Goal: Information Seeking & Learning: Compare options

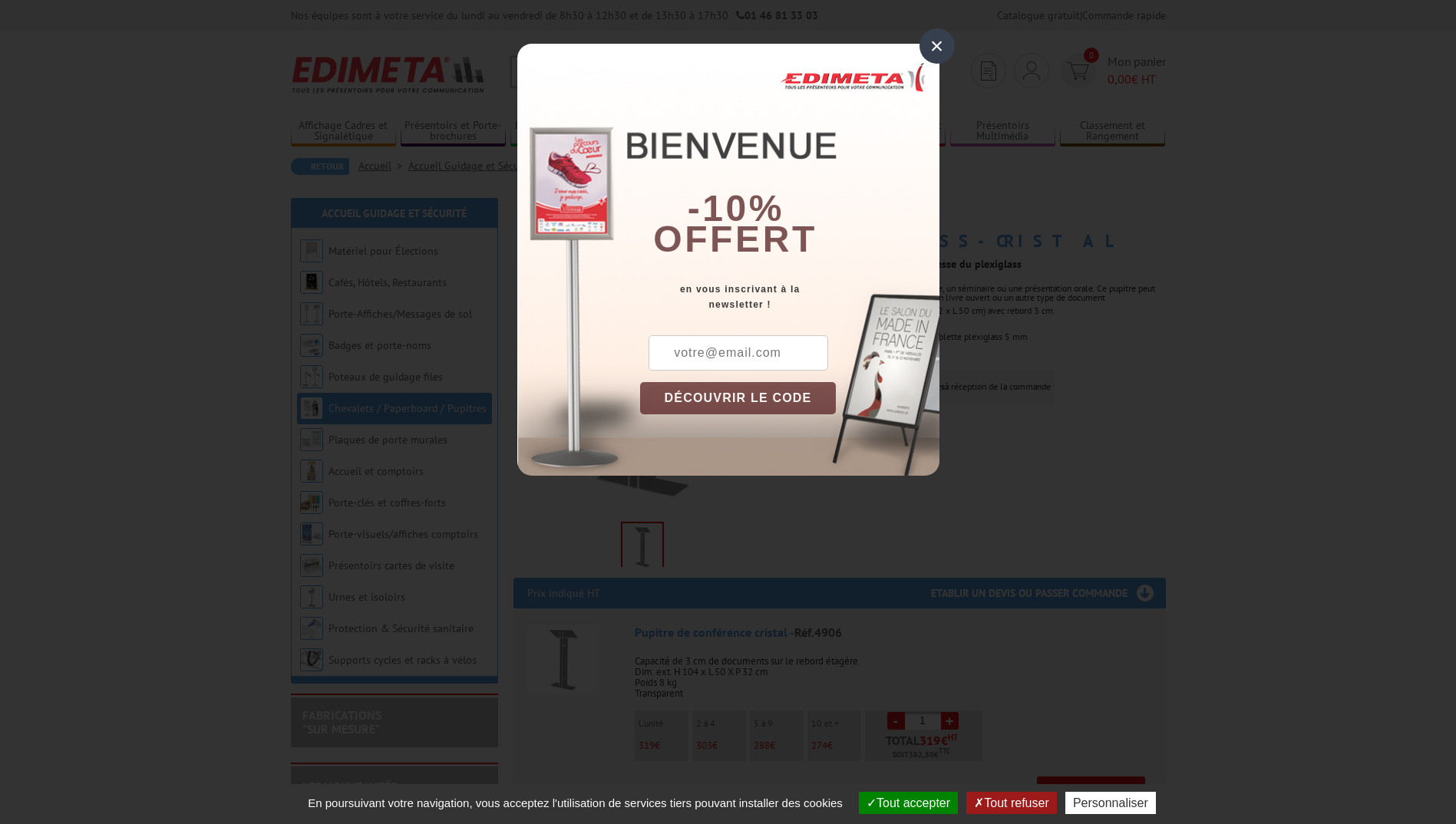
click at [929, 47] on div "×" at bounding box center [937, 45] width 36 height 36
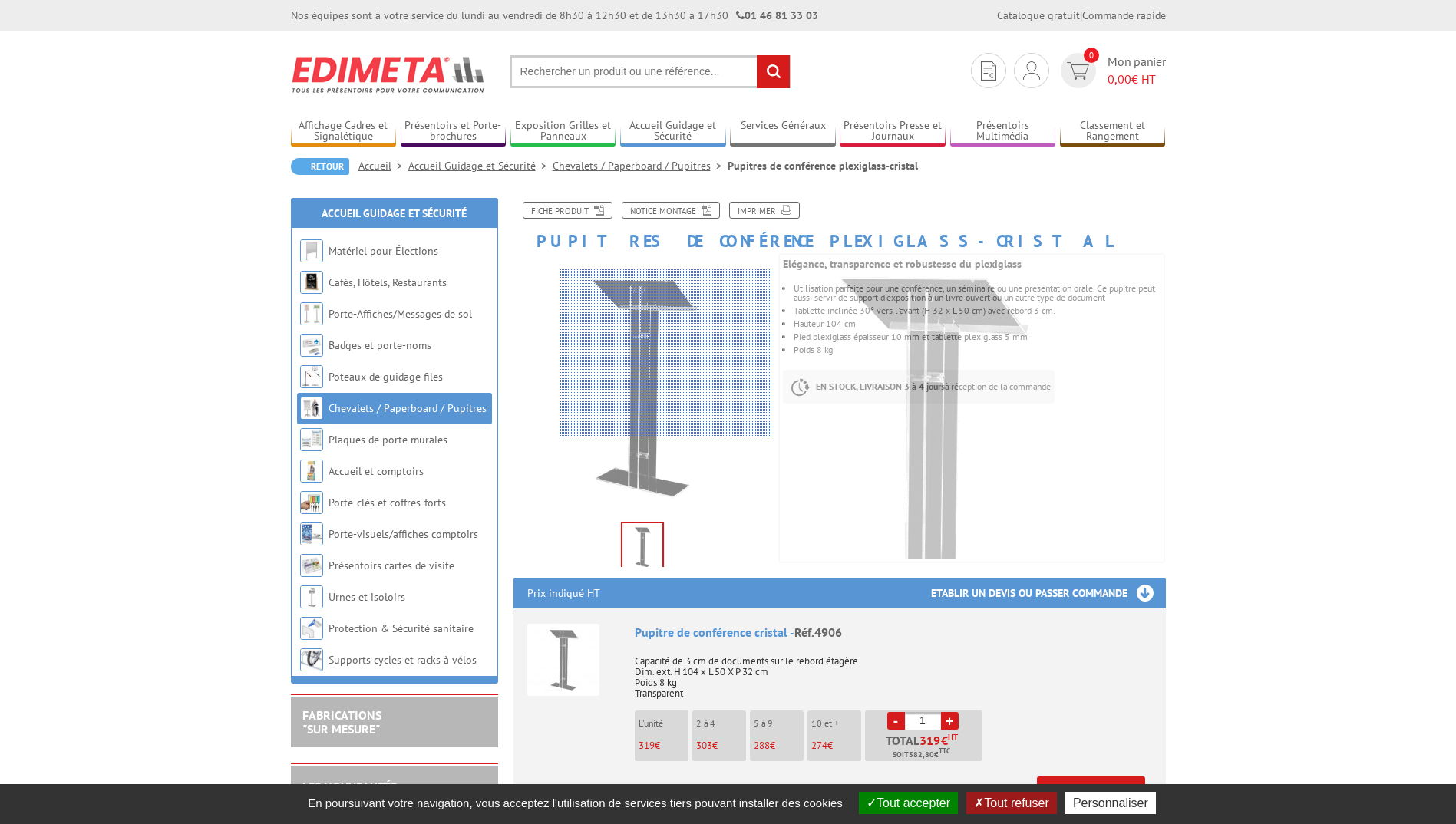
click at [685, 350] on div at bounding box center [666, 354] width 212 height 169
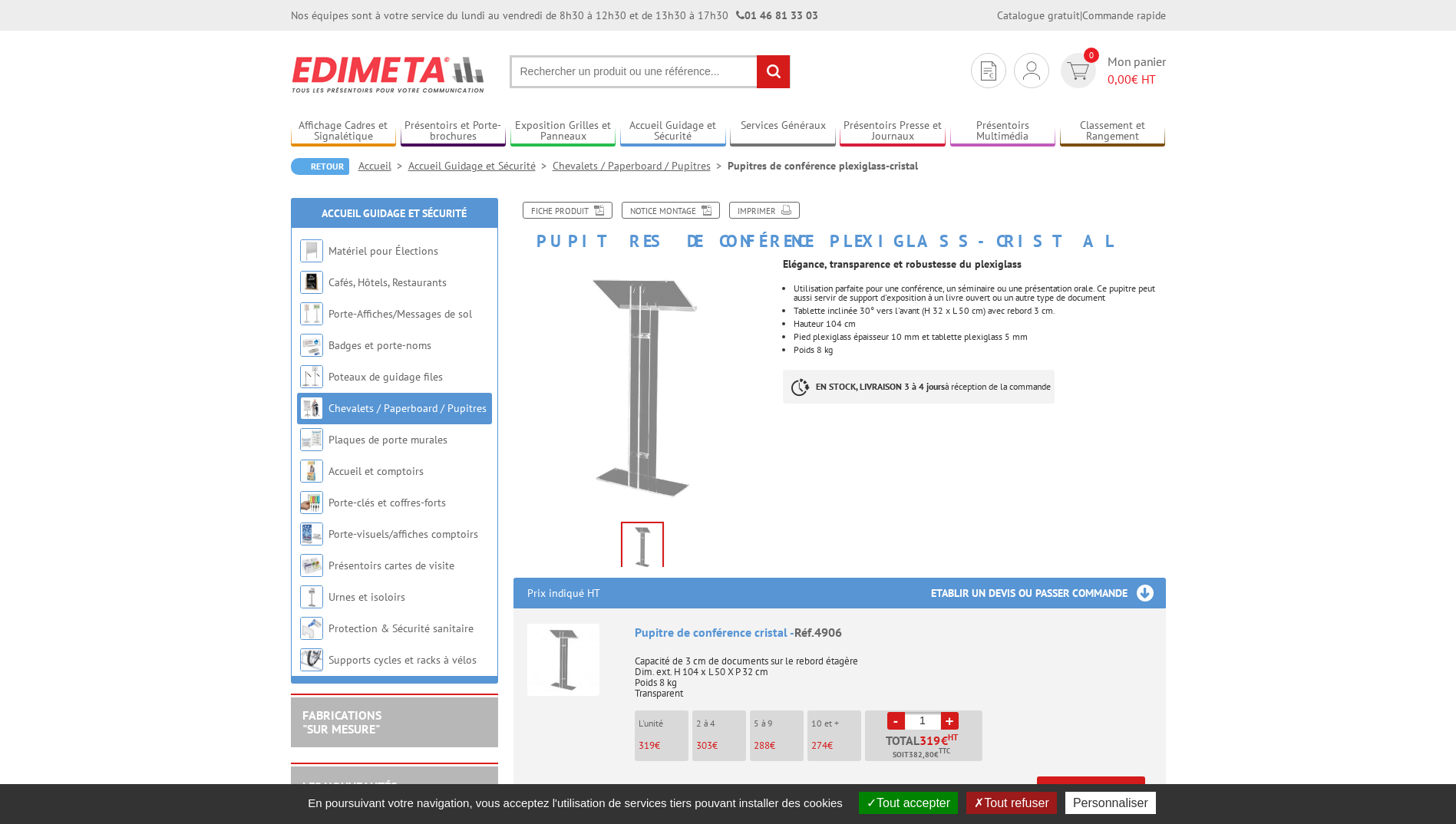
click at [655, 165] on link "Chevalets / Paperboard / Pupitres" at bounding box center [639, 165] width 175 height 14
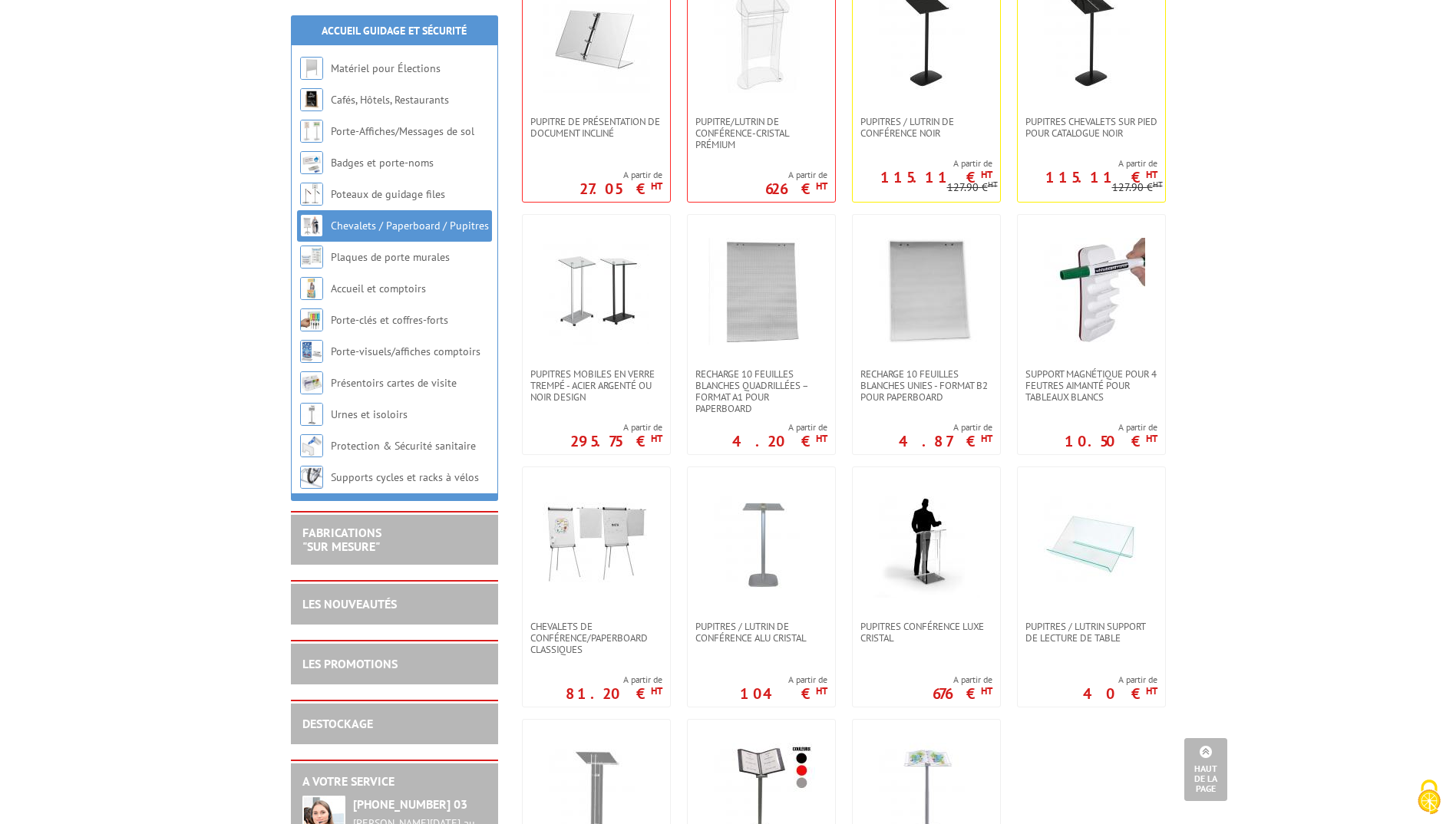
scroll to position [921, 0]
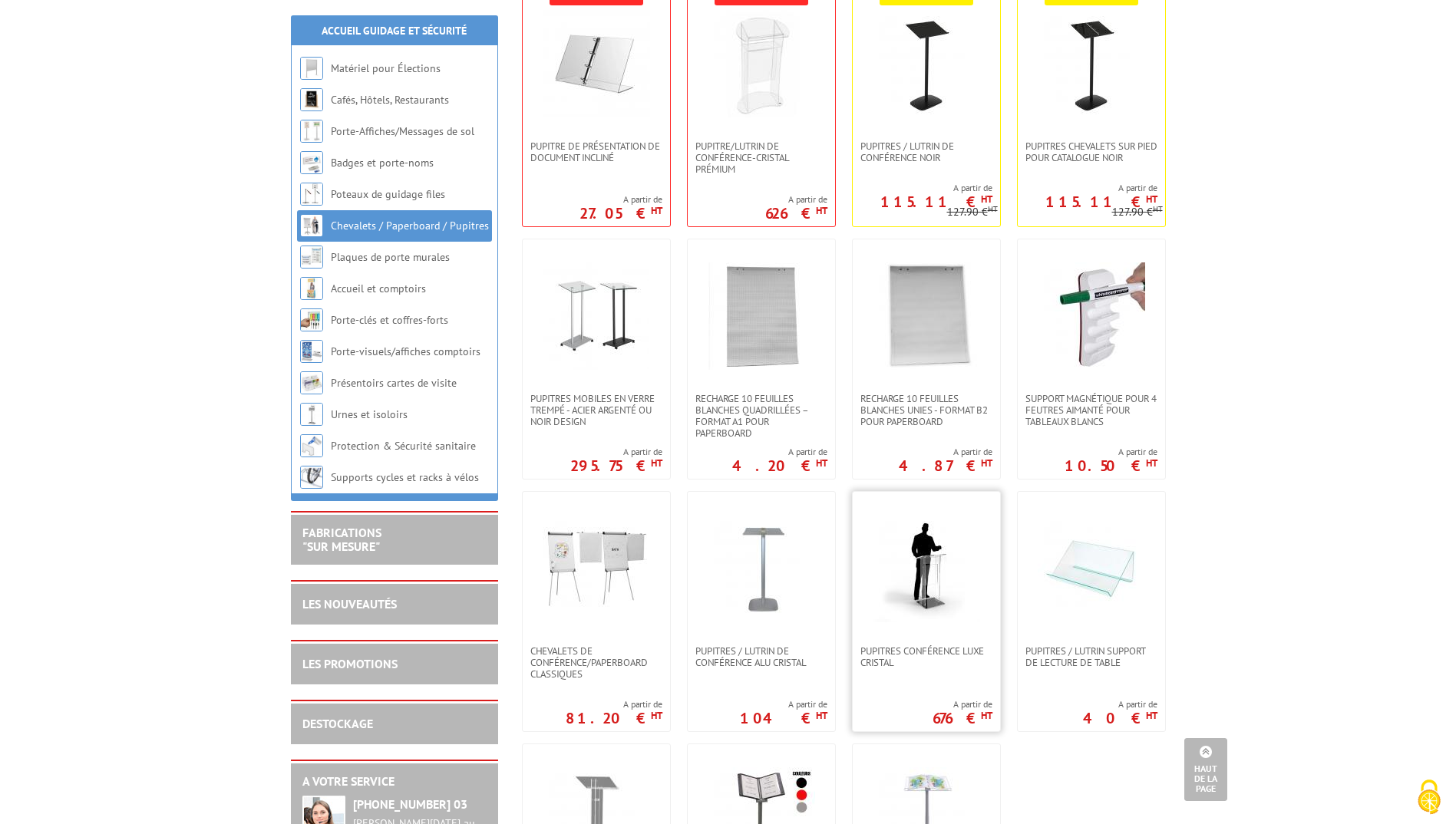
click at [934, 553] on img at bounding box center [926, 568] width 107 height 107
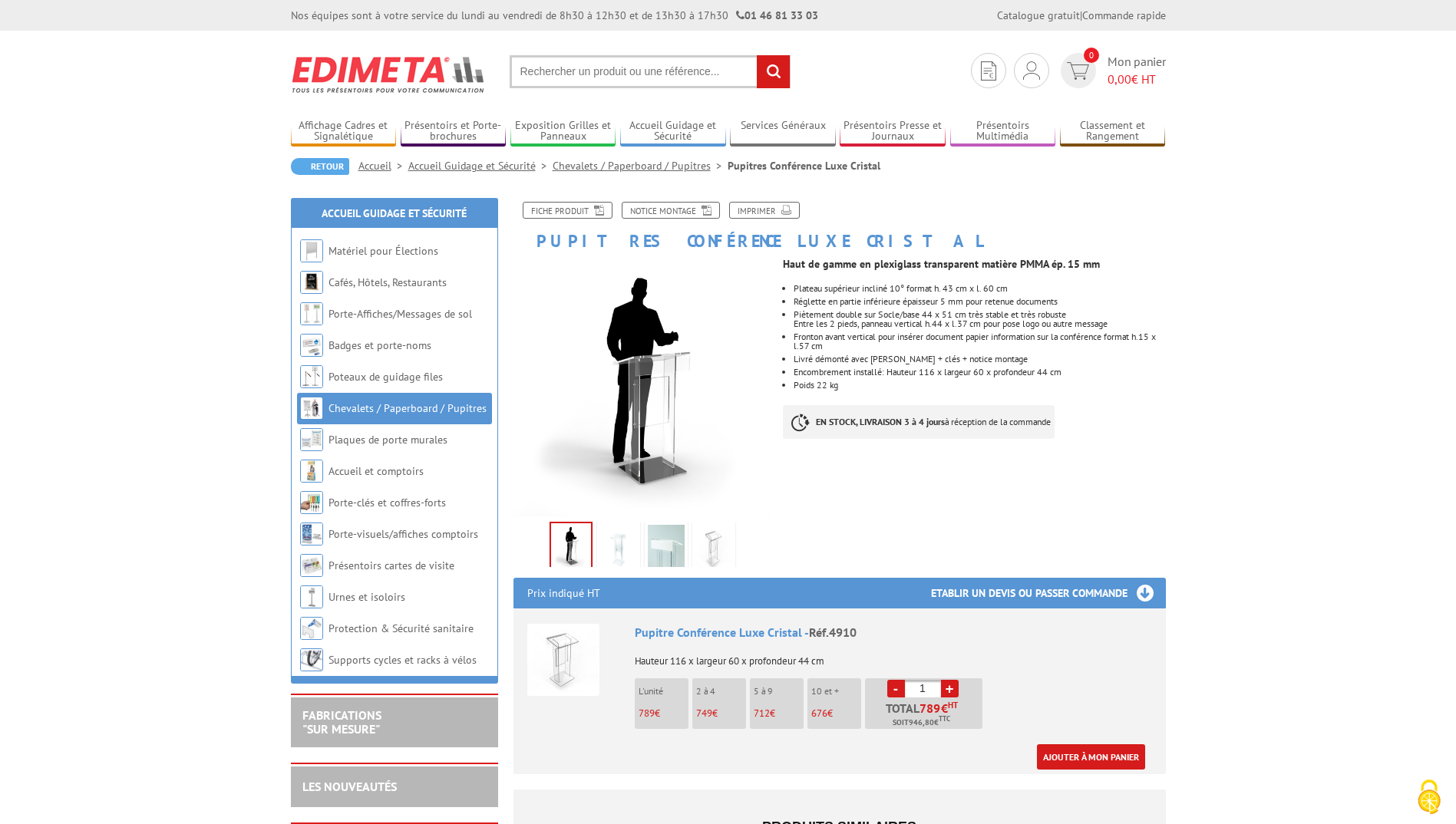
click at [653, 548] on img at bounding box center [667, 548] width 37 height 47
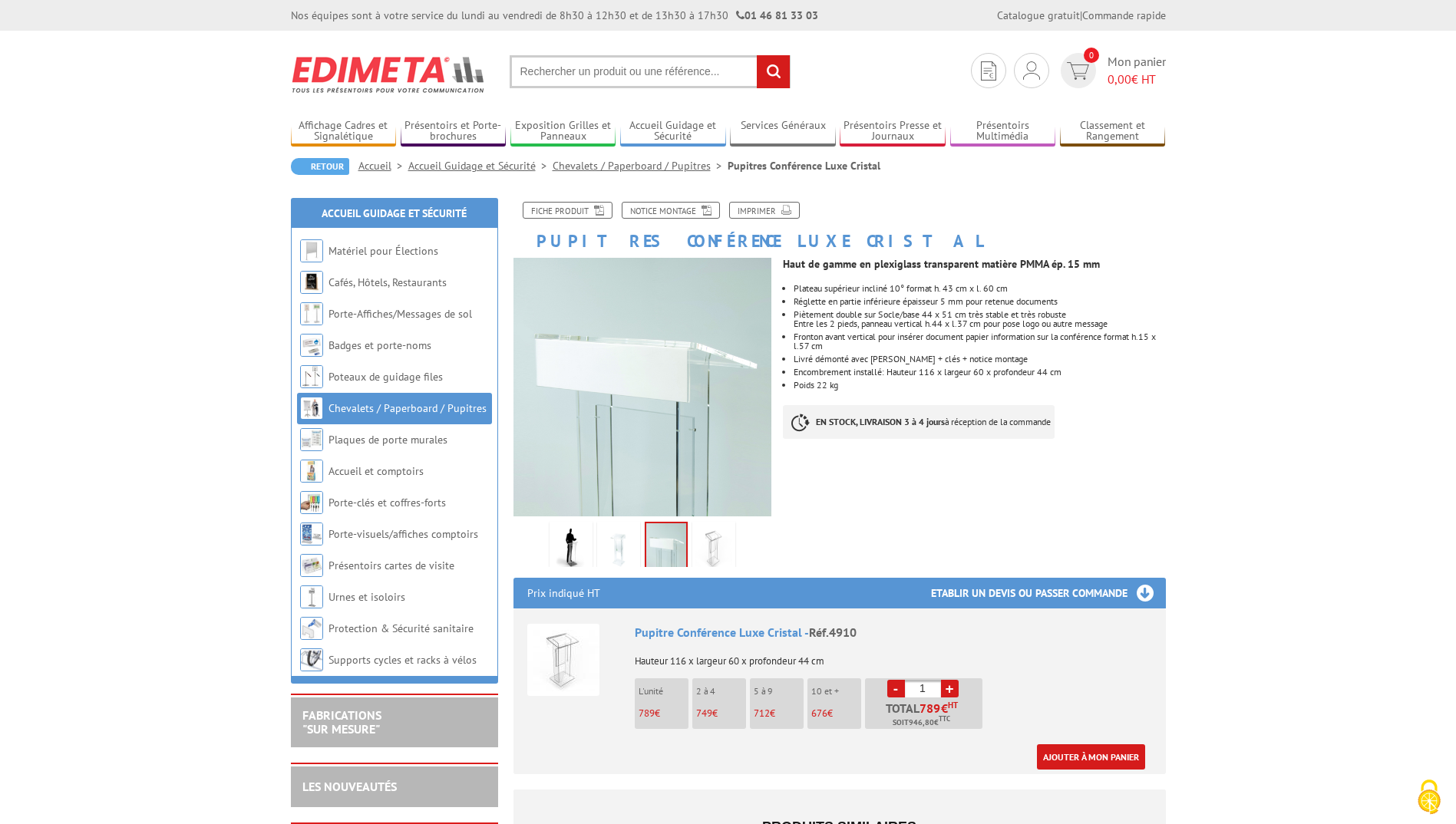
click at [714, 543] on img at bounding box center [714, 548] width 37 height 47
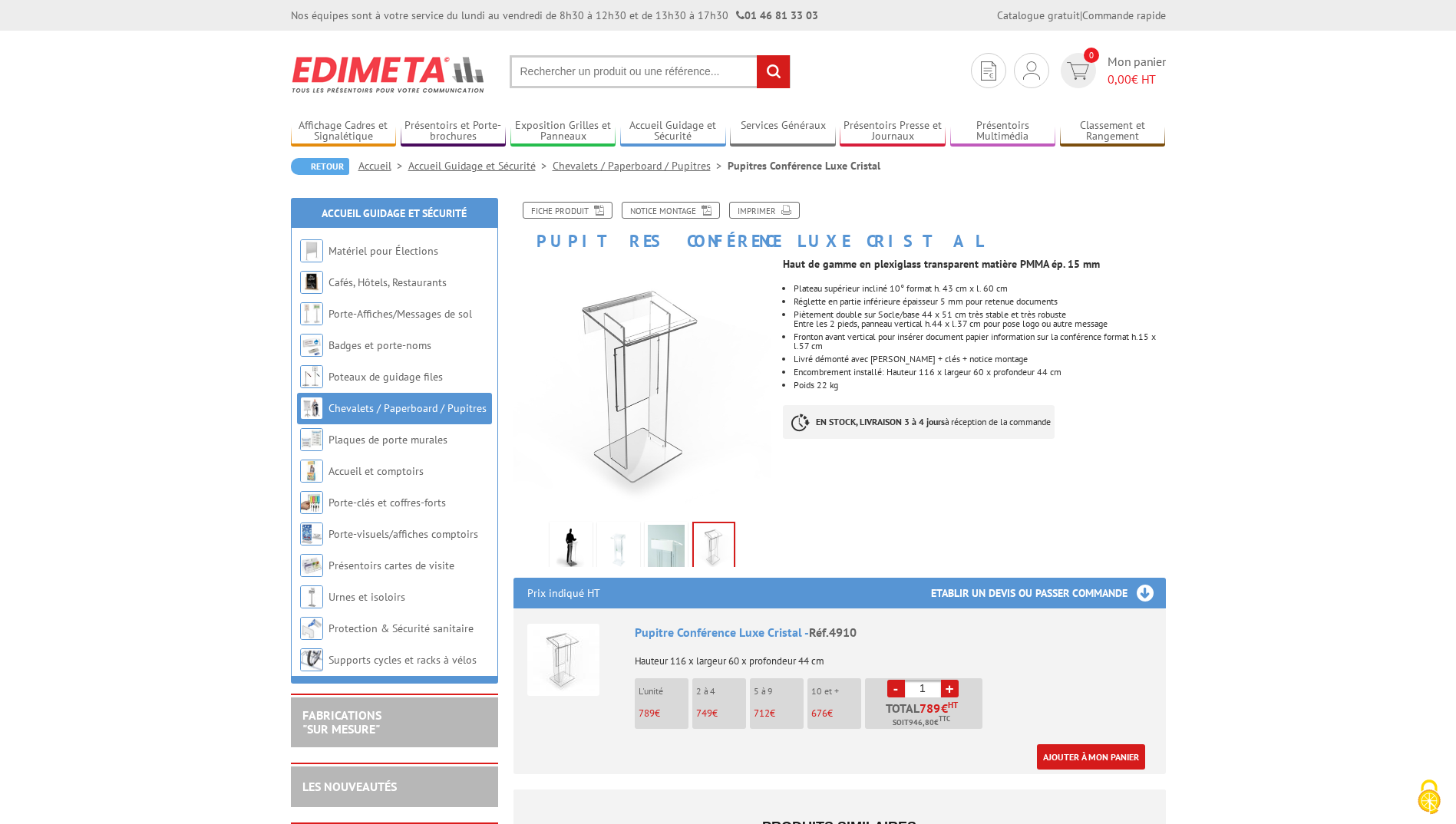
click at [614, 546] on img at bounding box center [619, 548] width 37 height 47
click at [559, 542] on img at bounding box center [571, 548] width 37 height 47
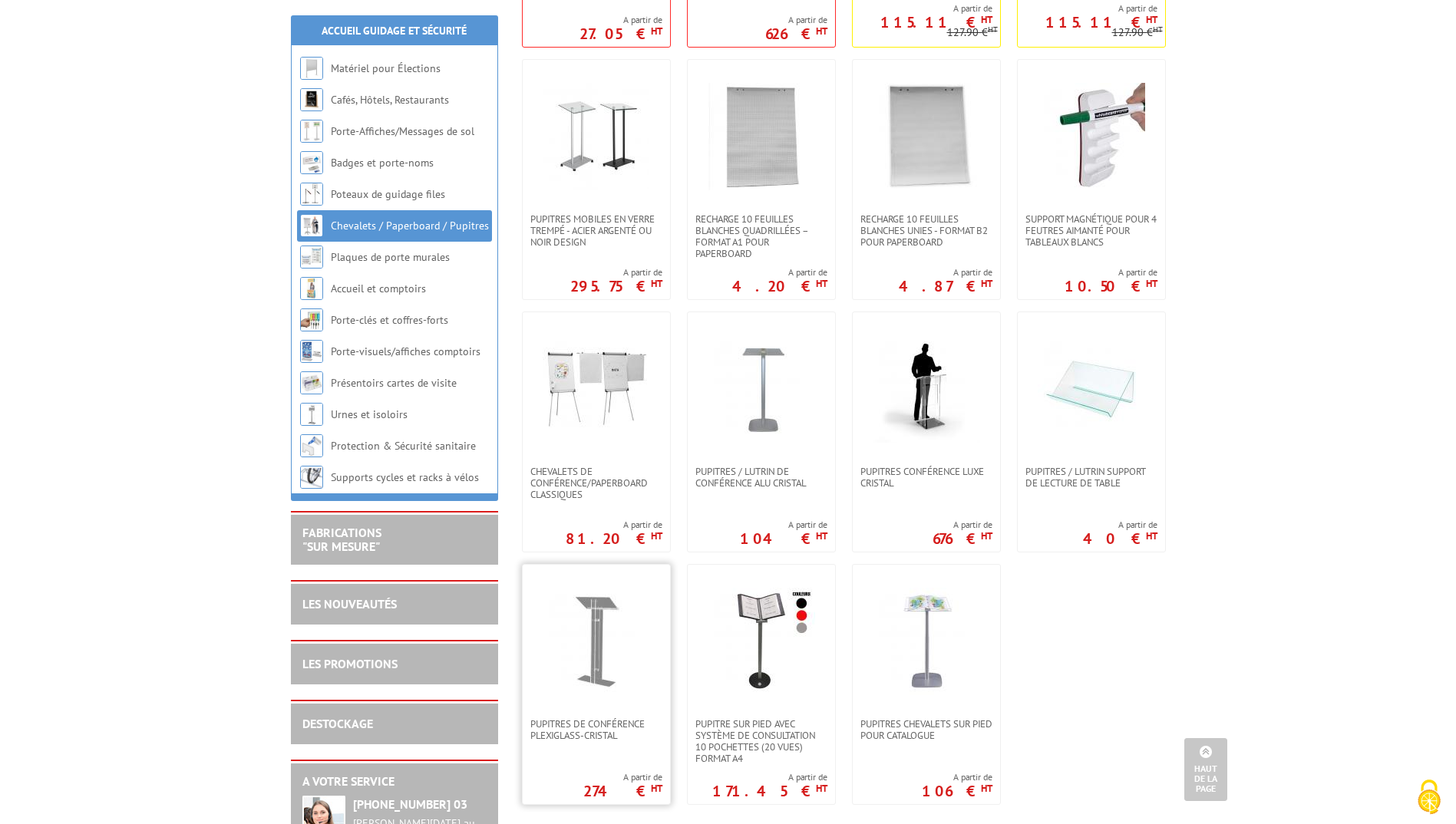
scroll to position [1151, 0]
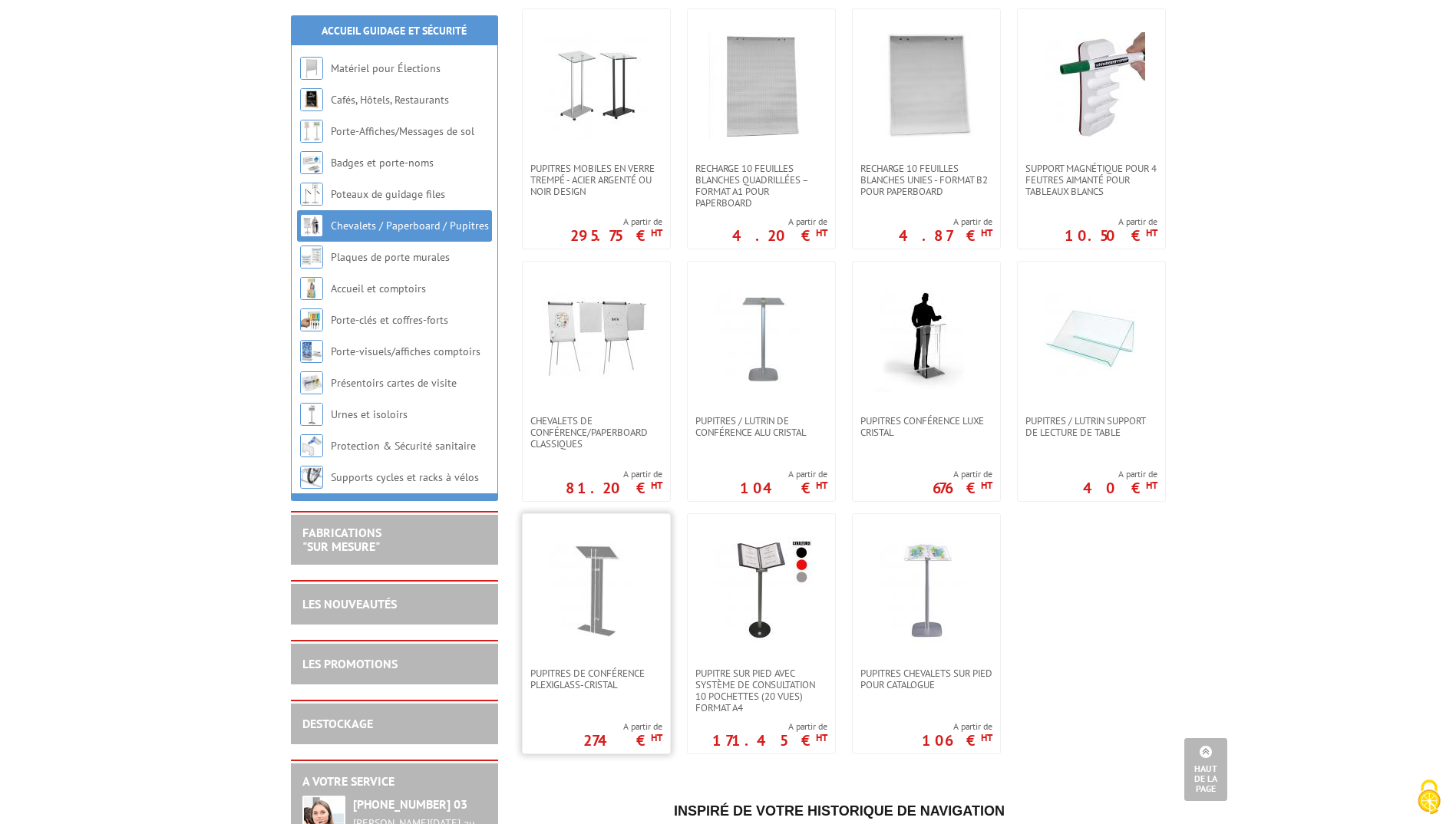
click at [616, 574] on img at bounding box center [596, 590] width 107 height 107
click at [926, 353] on img at bounding box center [926, 338] width 107 height 107
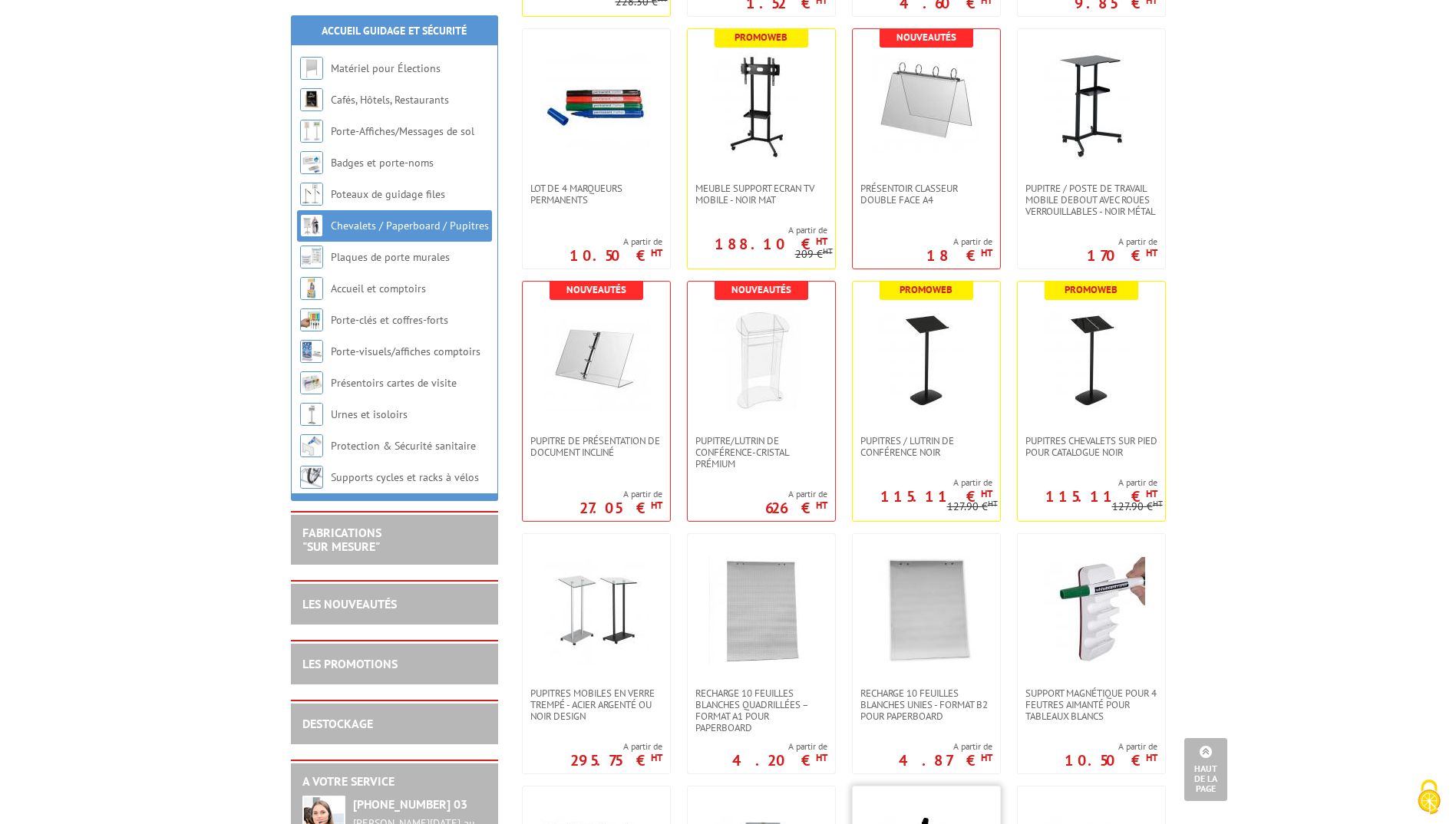
scroll to position [614, 0]
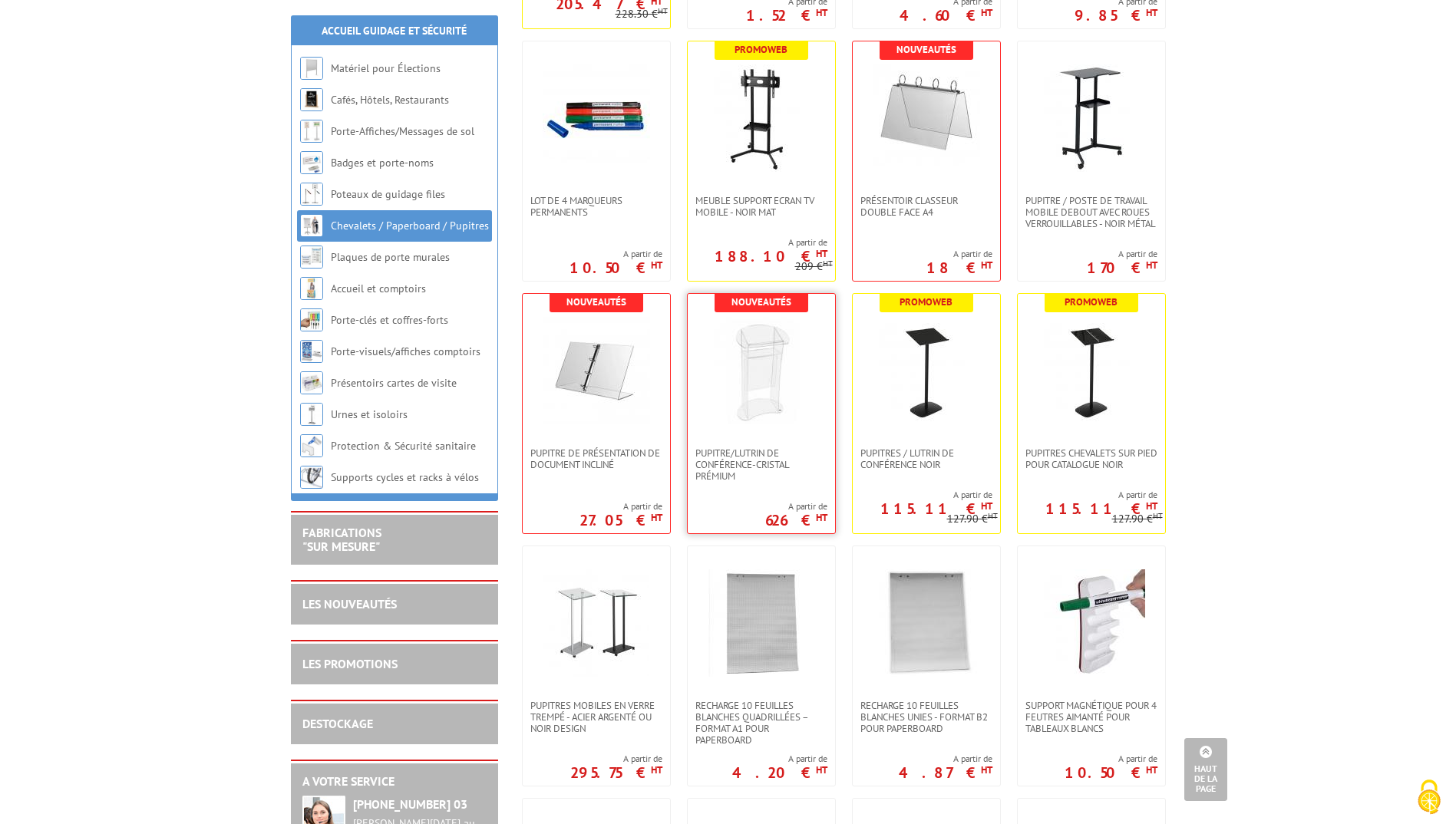
click at [740, 386] on img at bounding box center [761, 370] width 107 height 107
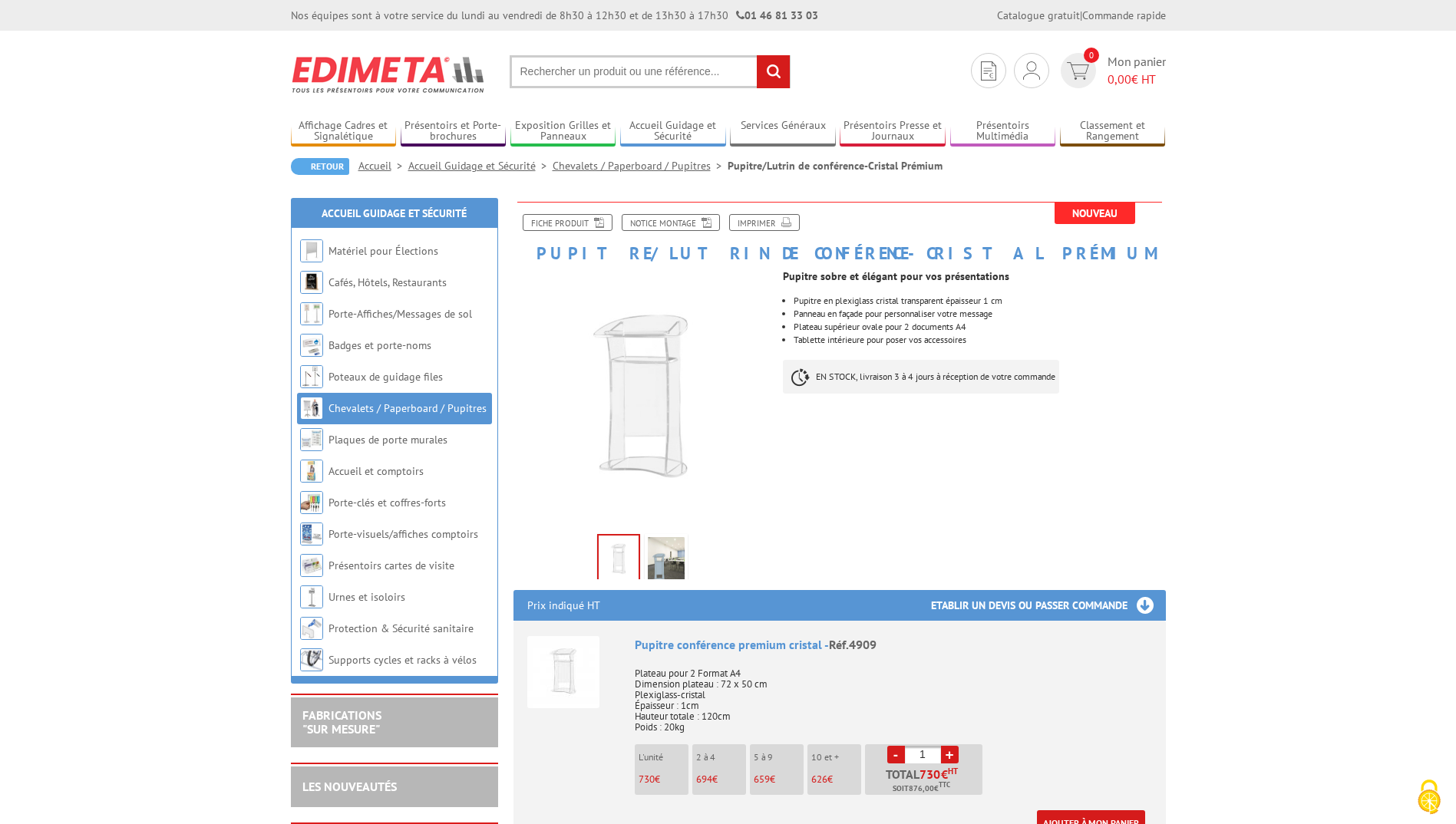
click at [671, 548] on img at bounding box center [667, 560] width 37 height 47
